Goal: Use online tool/utility

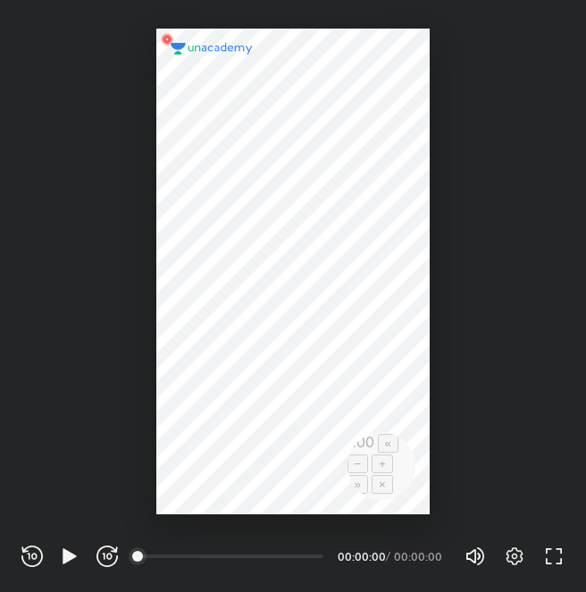
scroll to position [592, 586]
click at [514, 558] on icon "button" at bounding box center [515, 556] width 6 height 6
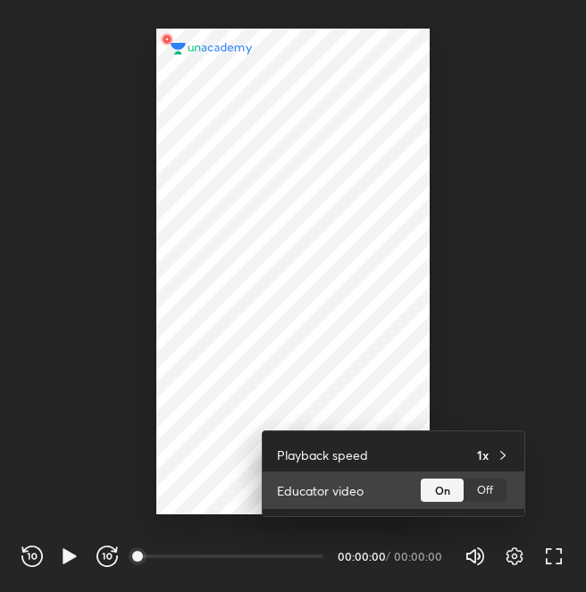
click at [484, 495] on div "Off" at bounding box center [484, 489] width 43 height 23
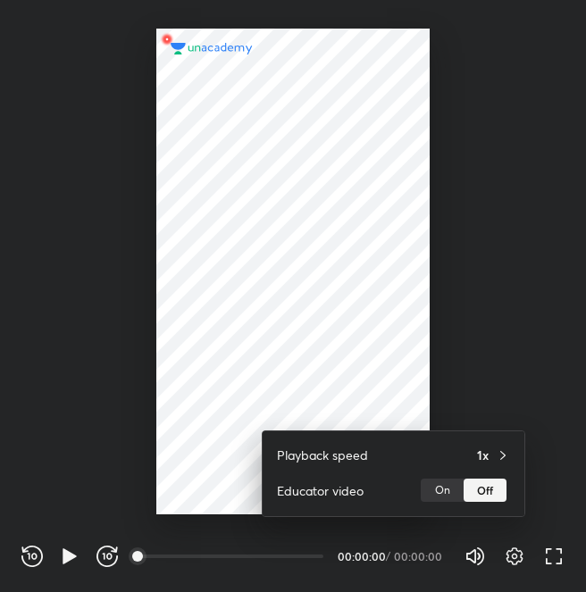
click at [563, 425] on div at bounding box center [293, 296] width 586 height 592
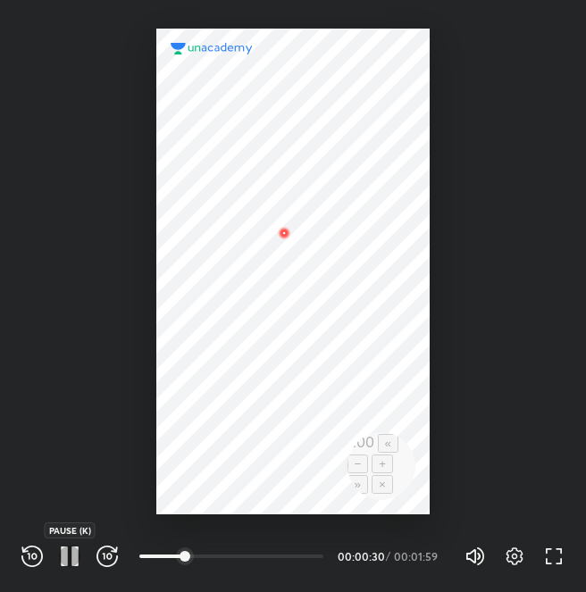
click at [78, 548] on icon "button" at bounding box center [74, 556] width 7 height 20
click at [178, 322] on div at bounding box center [292, 272] width 273 height 486
click at [73, 563] on icon "button" at bounding box center [69, 555] width 21 height 21
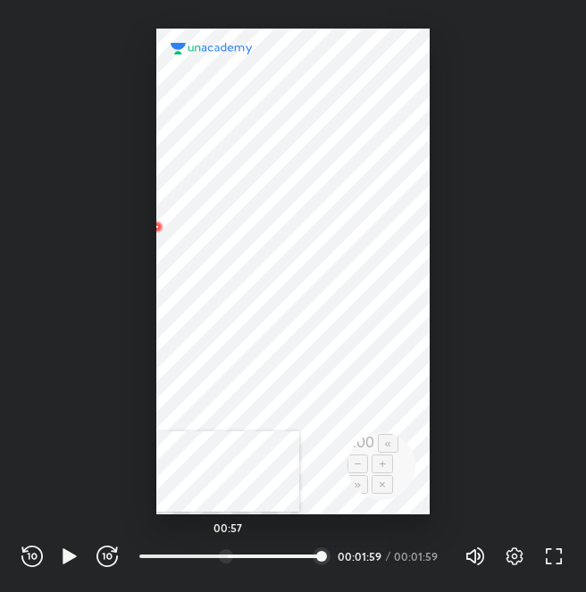
click at [228, 559] on div at bounding box center [226, 556] width 14 height 14
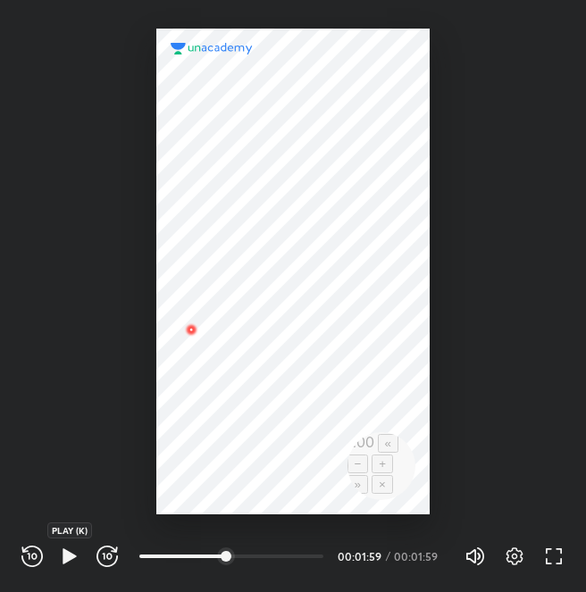
click at [71, 560] on icon "button" at bounding box center [69, 555] width 21 height 21
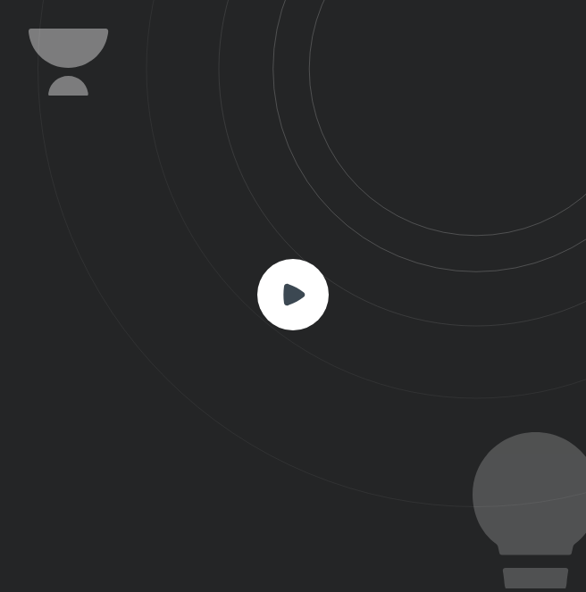
click at [287, 320] on rect at bounding box center [292, 294] width 71 height 71
